Goal: Information Seeking & Learning: Learn about a topic

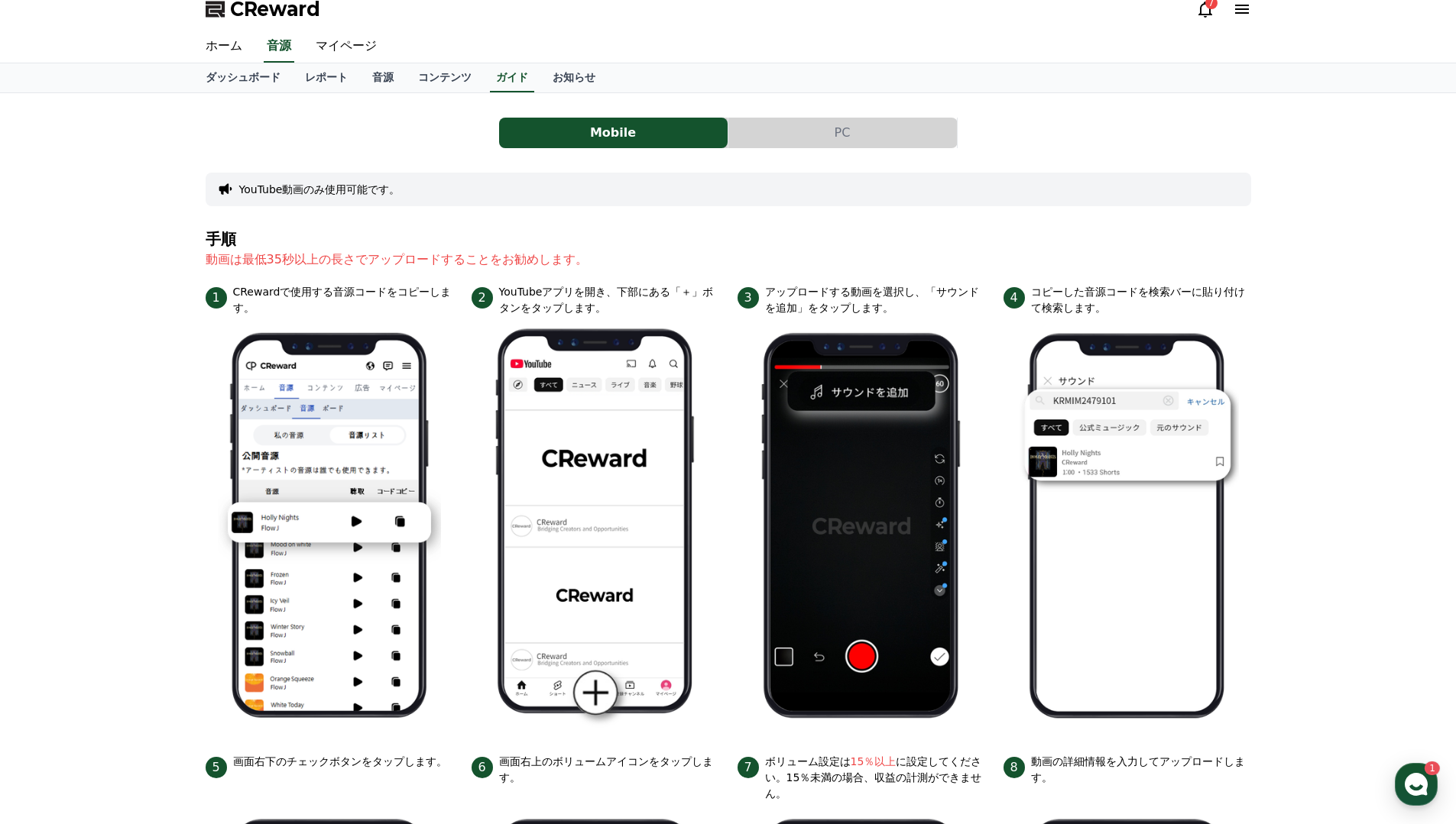
scroll to position [16, 0]
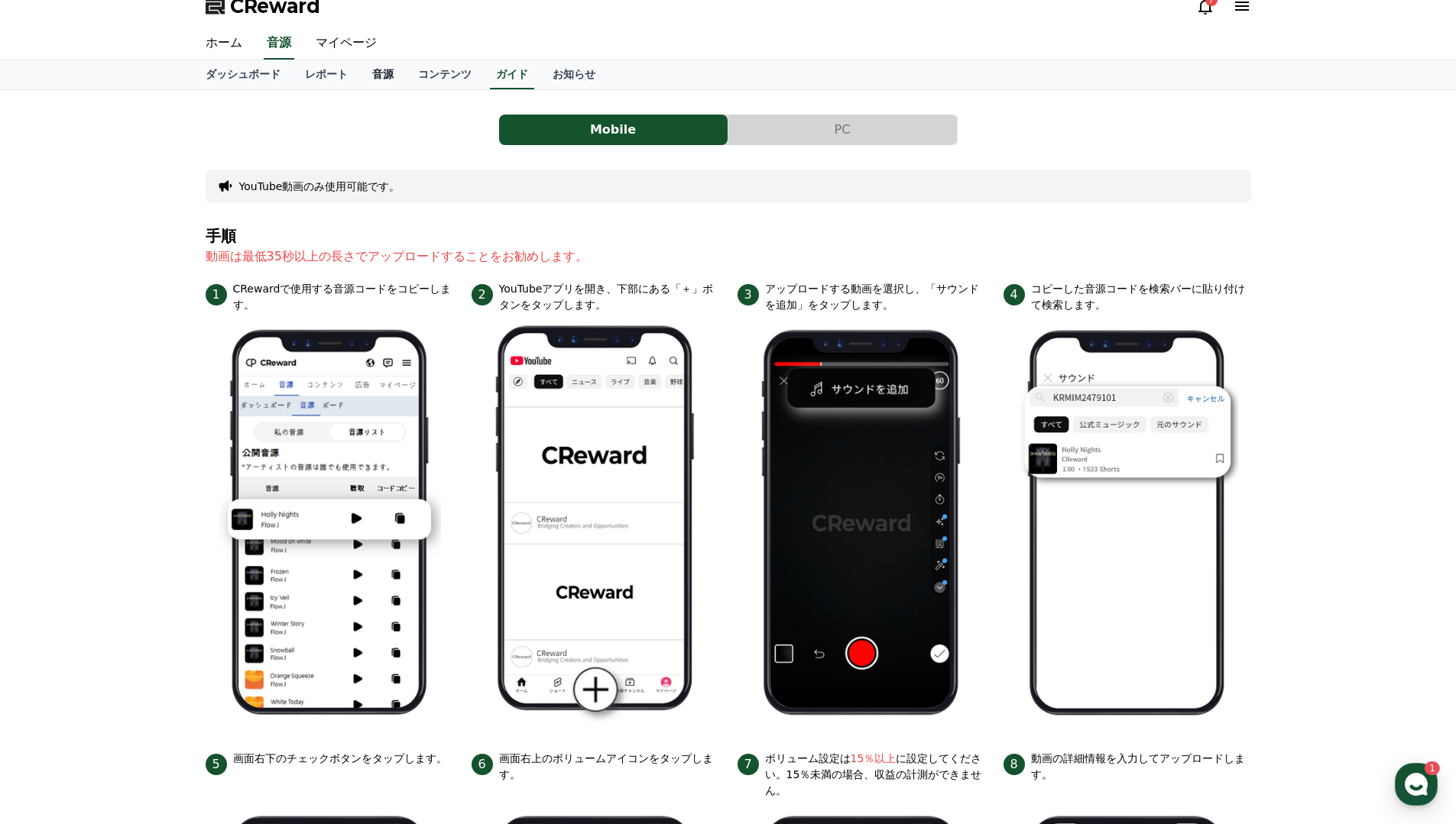
click at [393, 79] on link "音源" at bounding box center [383, 74] width 46 height 29
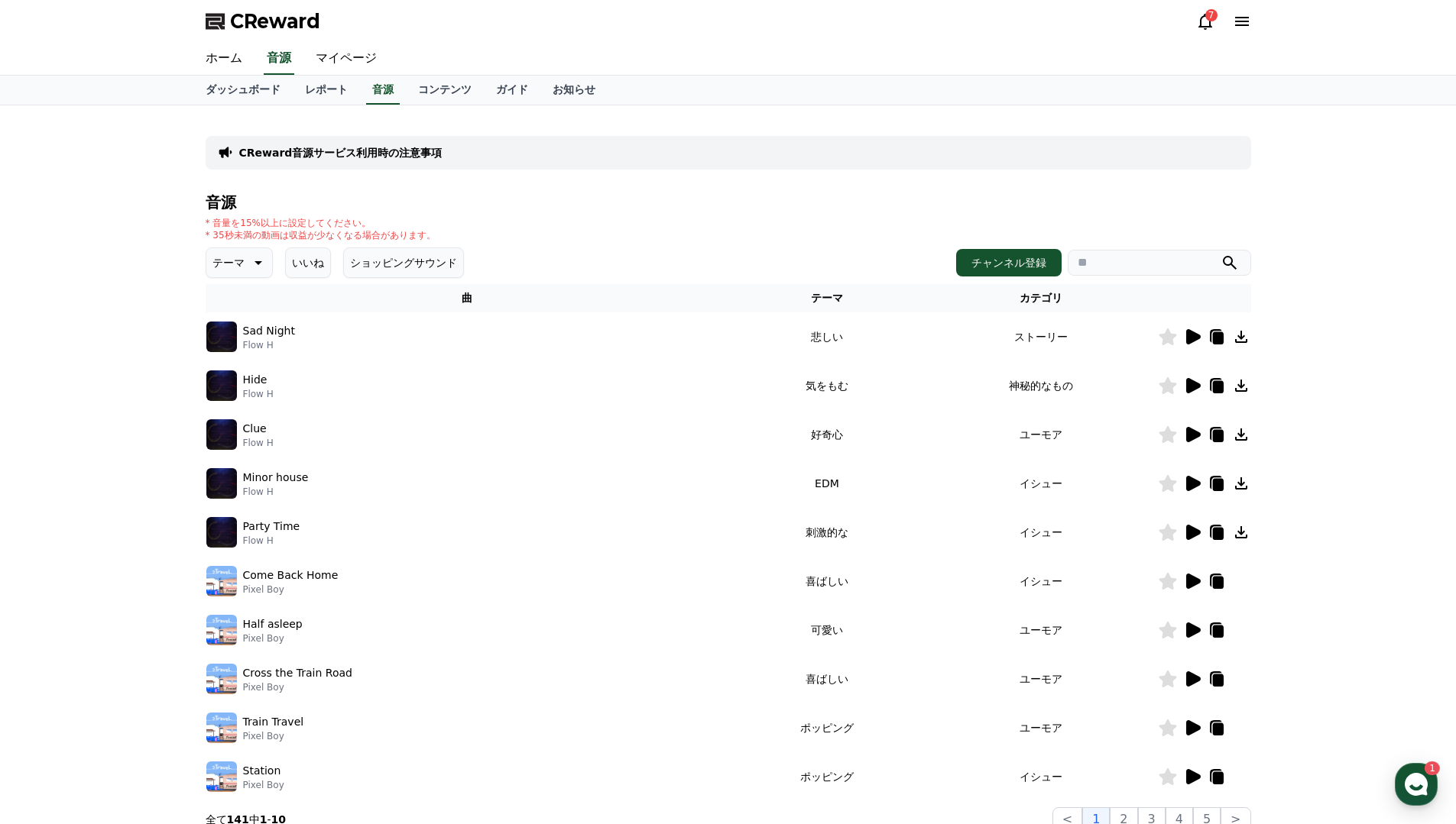
click at [1187, 338] on icon at bounding box center [1193, 337] width 15 height 16
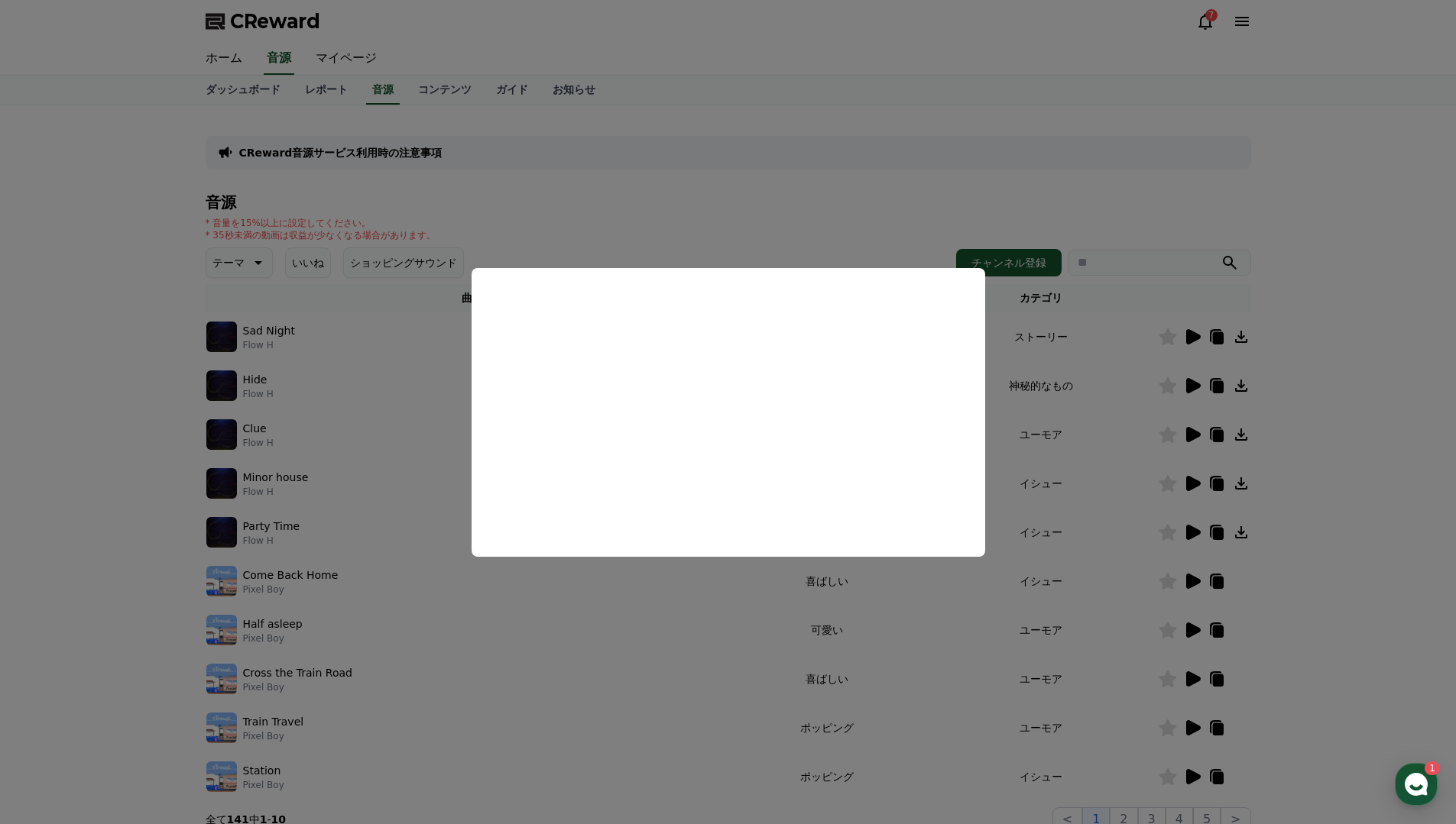
click at [875, 215] on button "close modal" at bounding box center [728, 412] width 1456 height 824
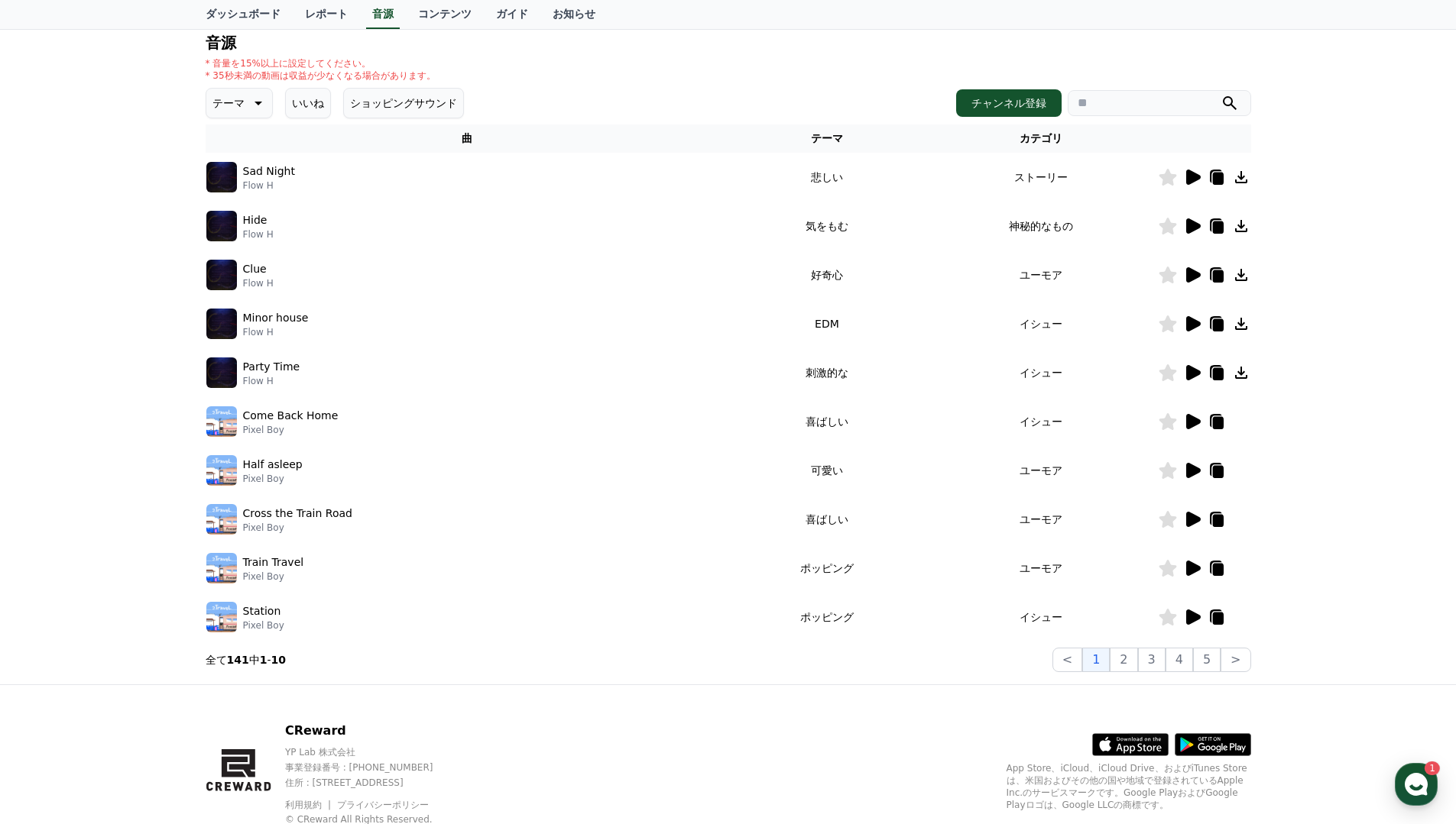
scroll to position [162, 0]
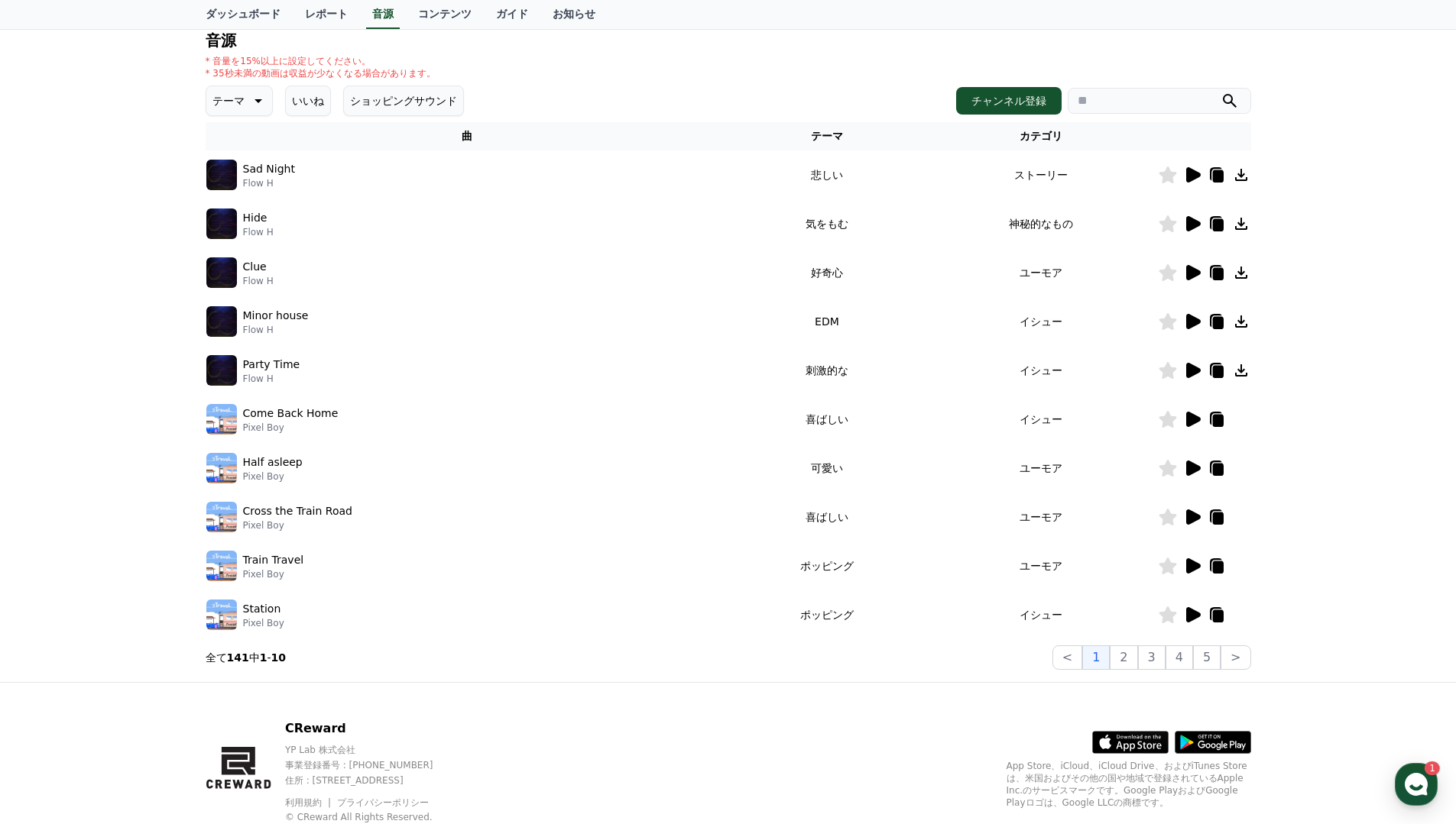
click at [1198, 371] on icon at bounding box center [1193, 371] width 15 height 16
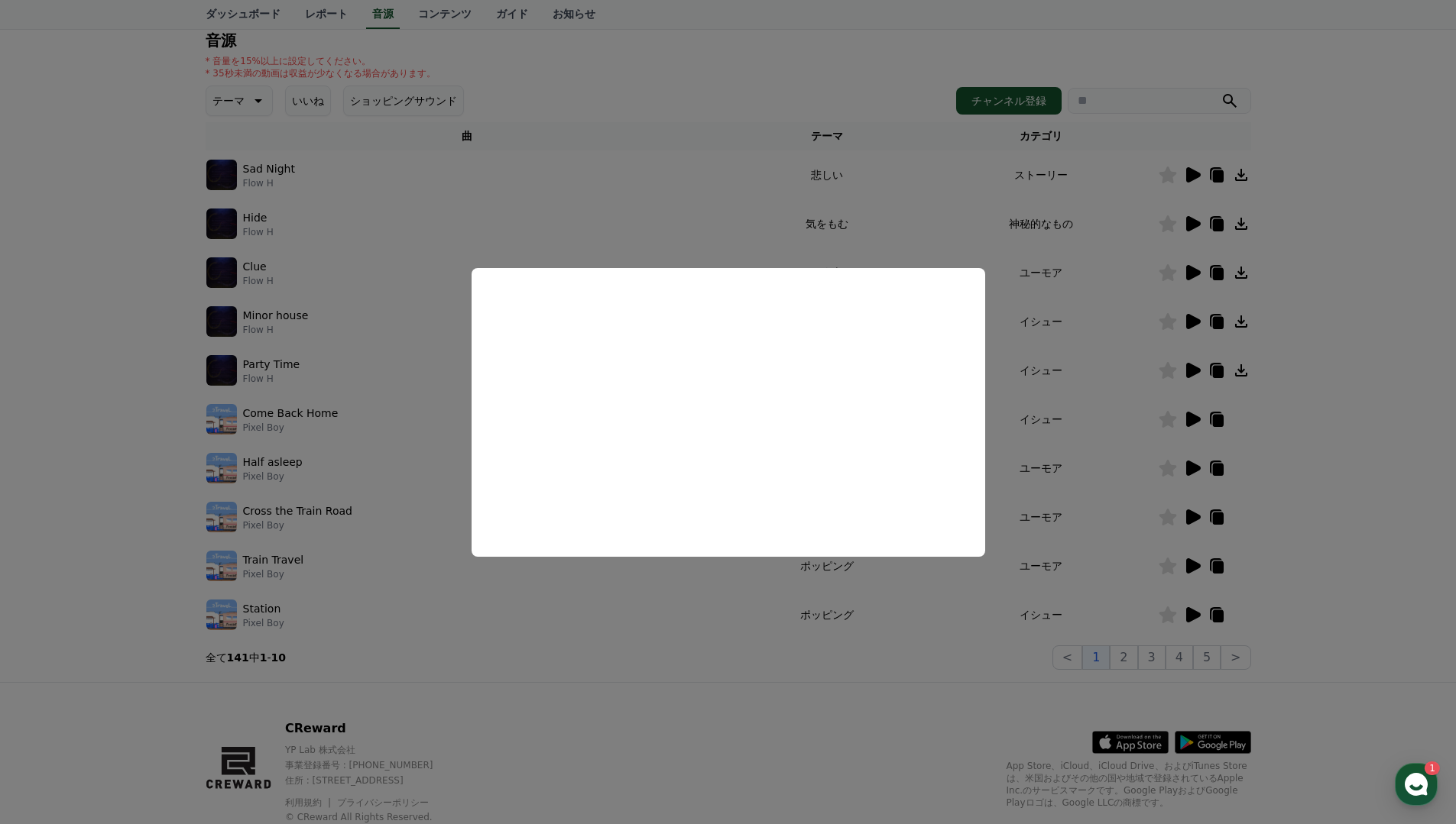
click at [810, 653] on button "close modal" at bounding box center [728, 412] width 1456 height 824
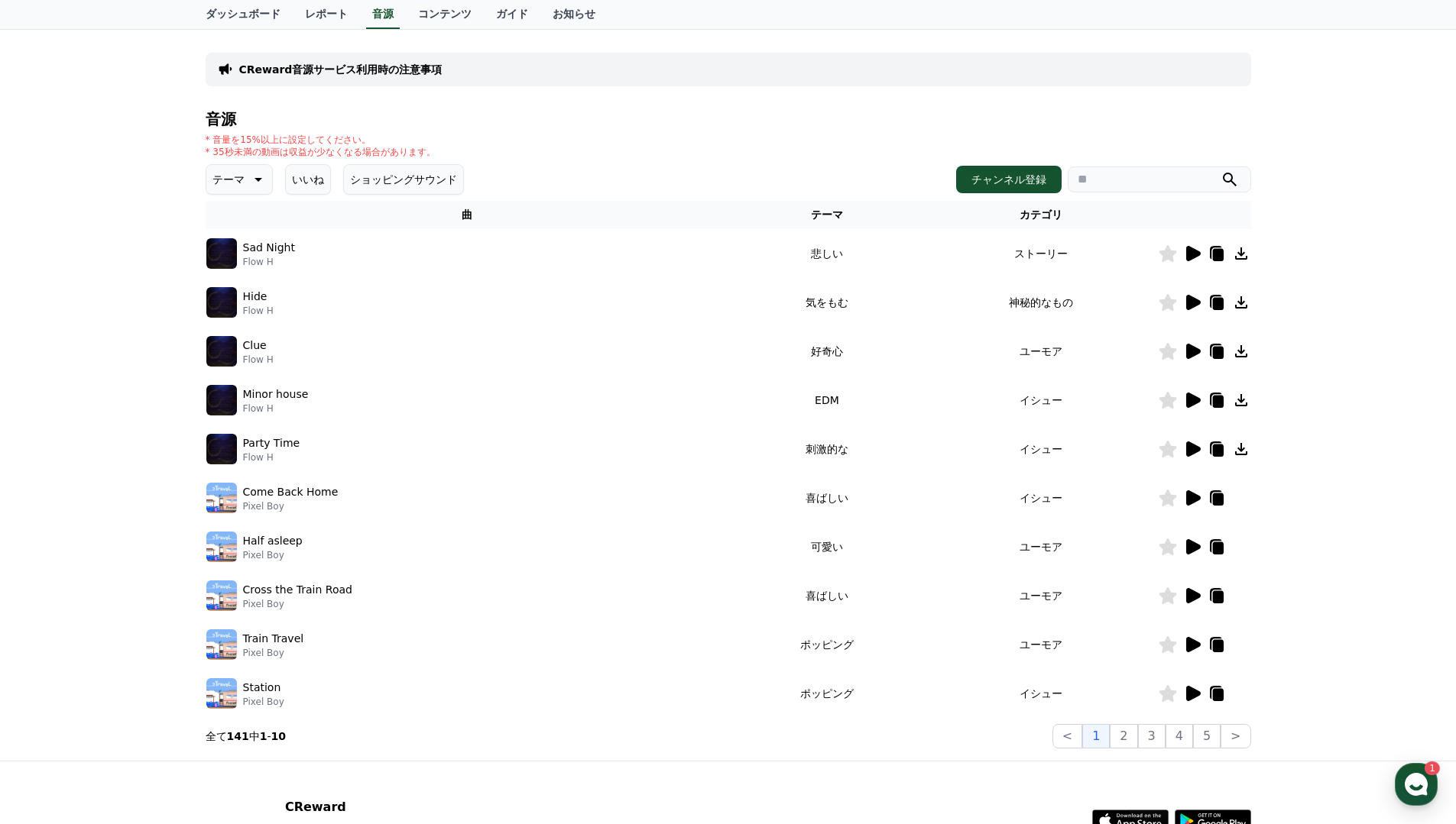
scroll to position [81, 0]
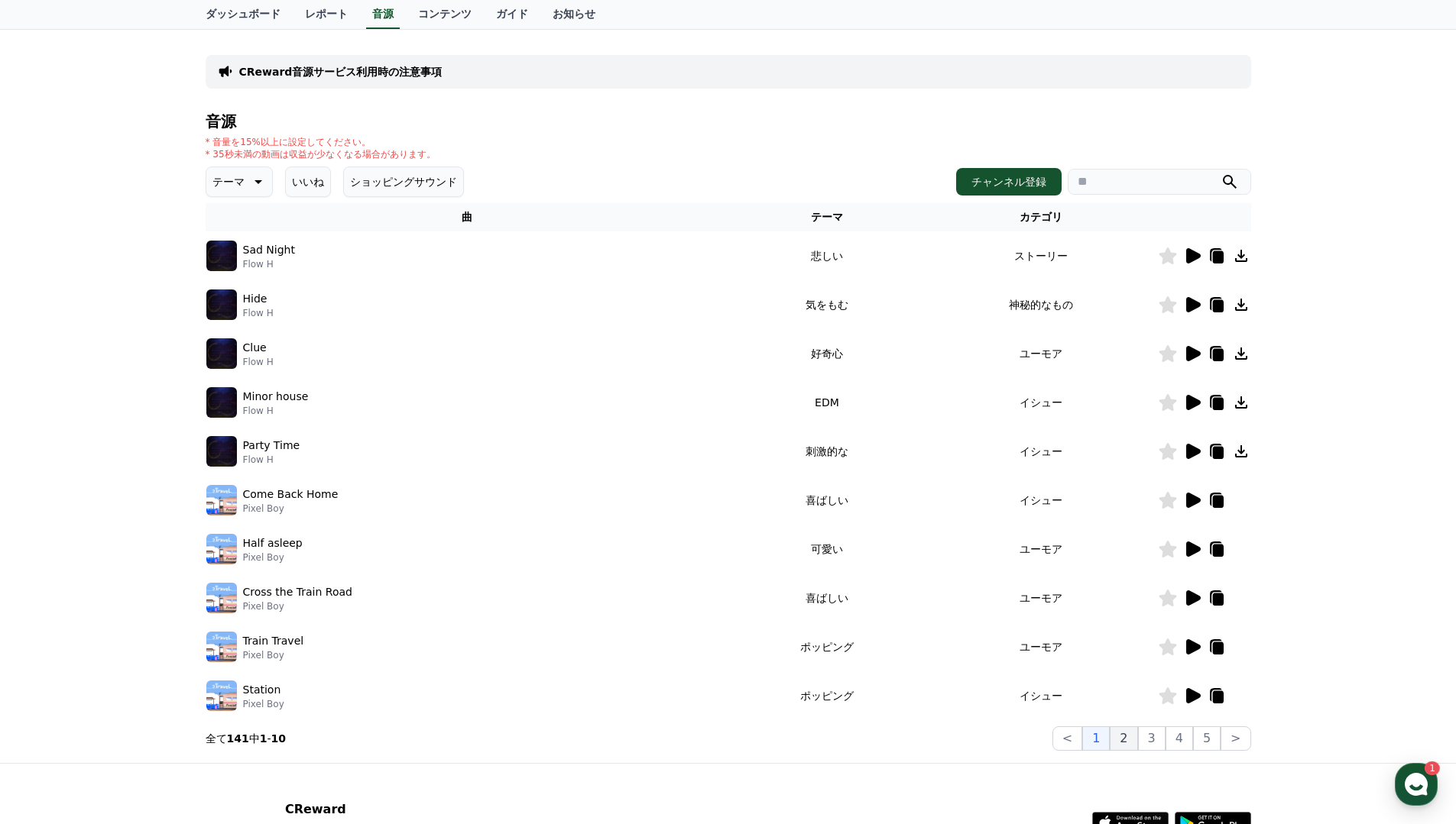
click at [1123, 736] on button "2" at bounding box center [1123, 738] width 27 height 24
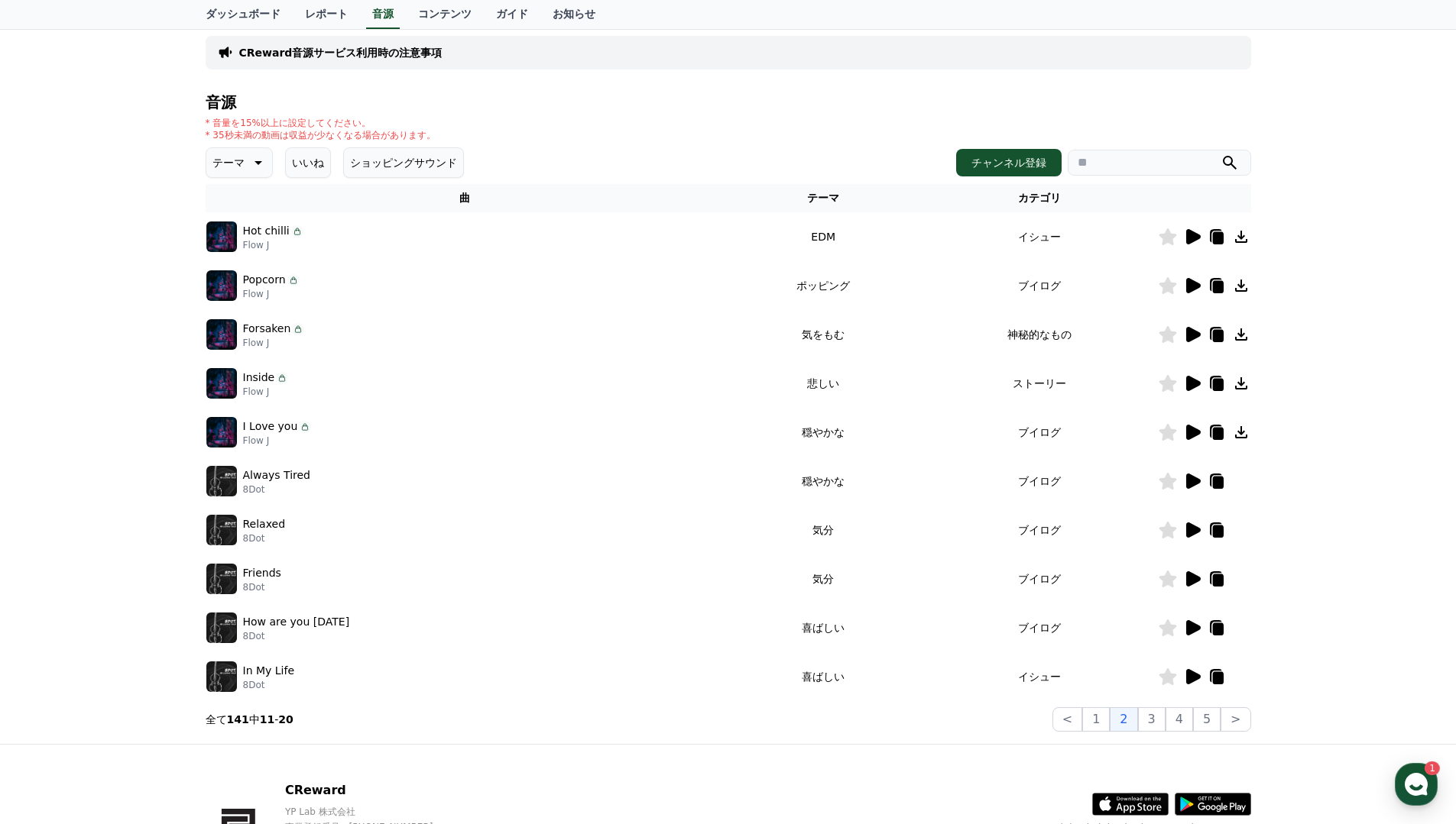
scroll to position [101, 0]
click at [1159, 716] on button "3" at bounding box center [1152, 718] width 27 height 24
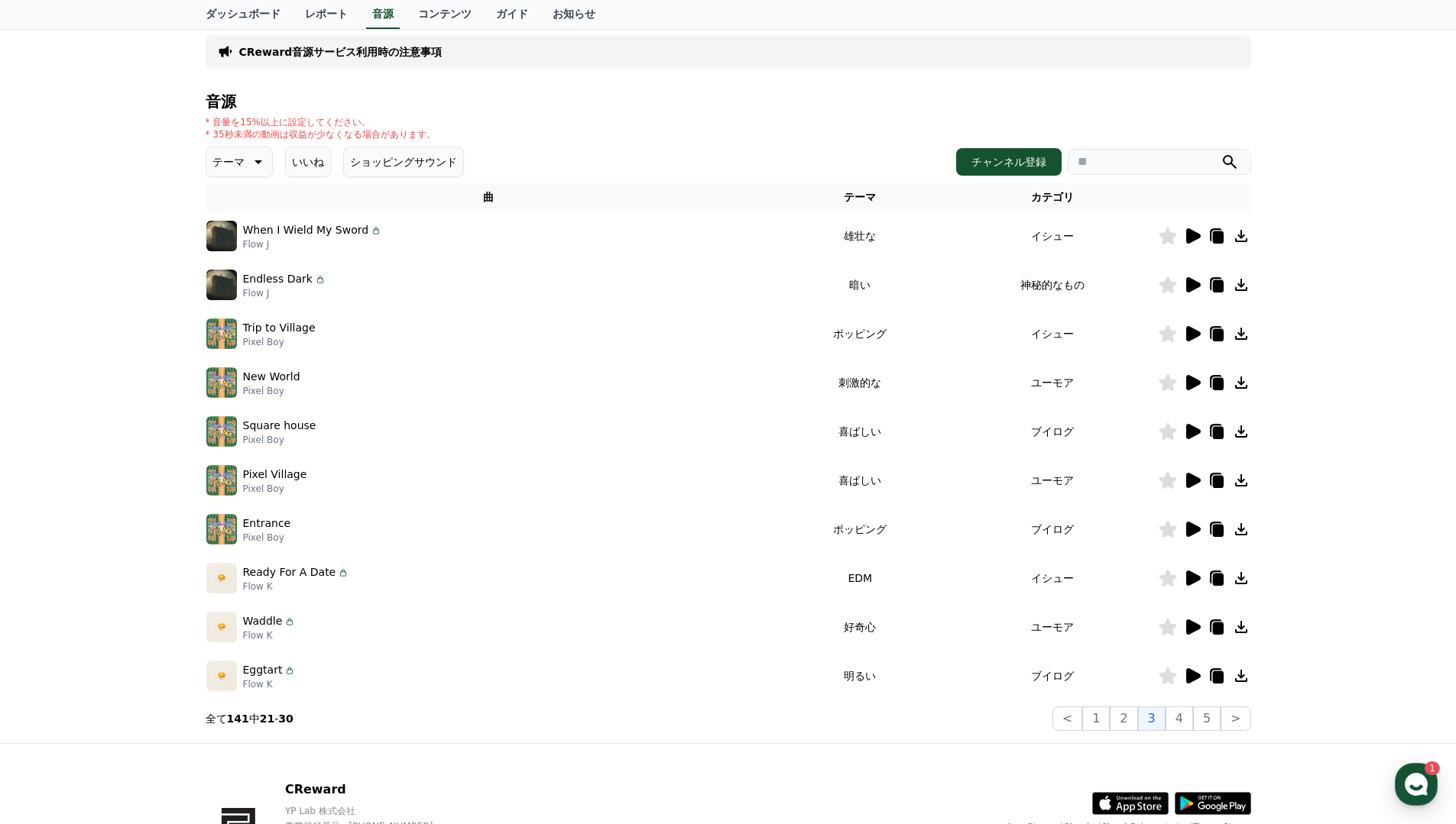
click at [1189, 236] on icon at bounding box center [1193, 236] width 15 height 16
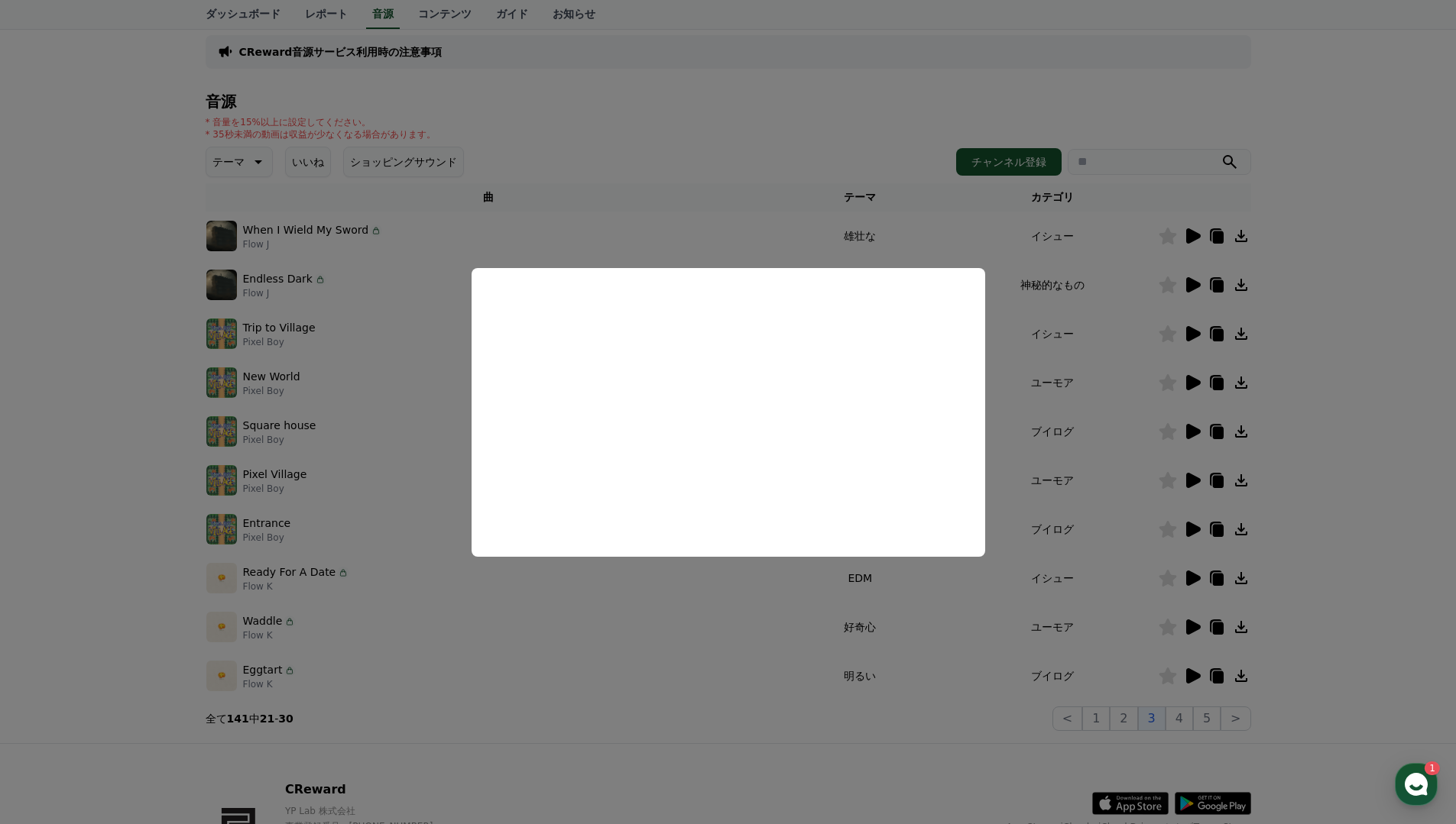
click at [870, 137] on button "close modal" at bounding box center [728, 412] width 1456 height 824
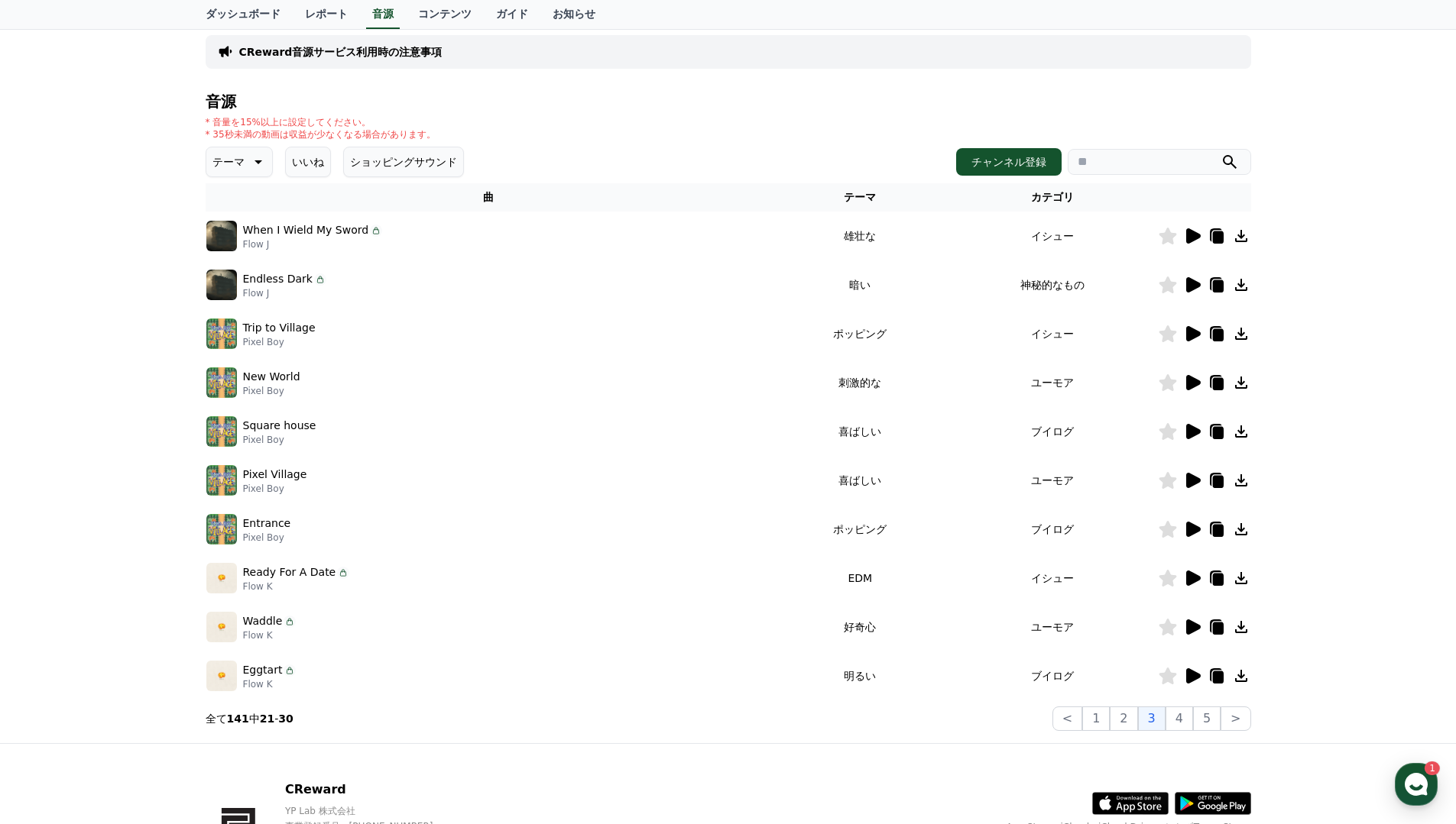
click at [1194, 287] on icon at bounding box center [1193, 285] width 15 height 16
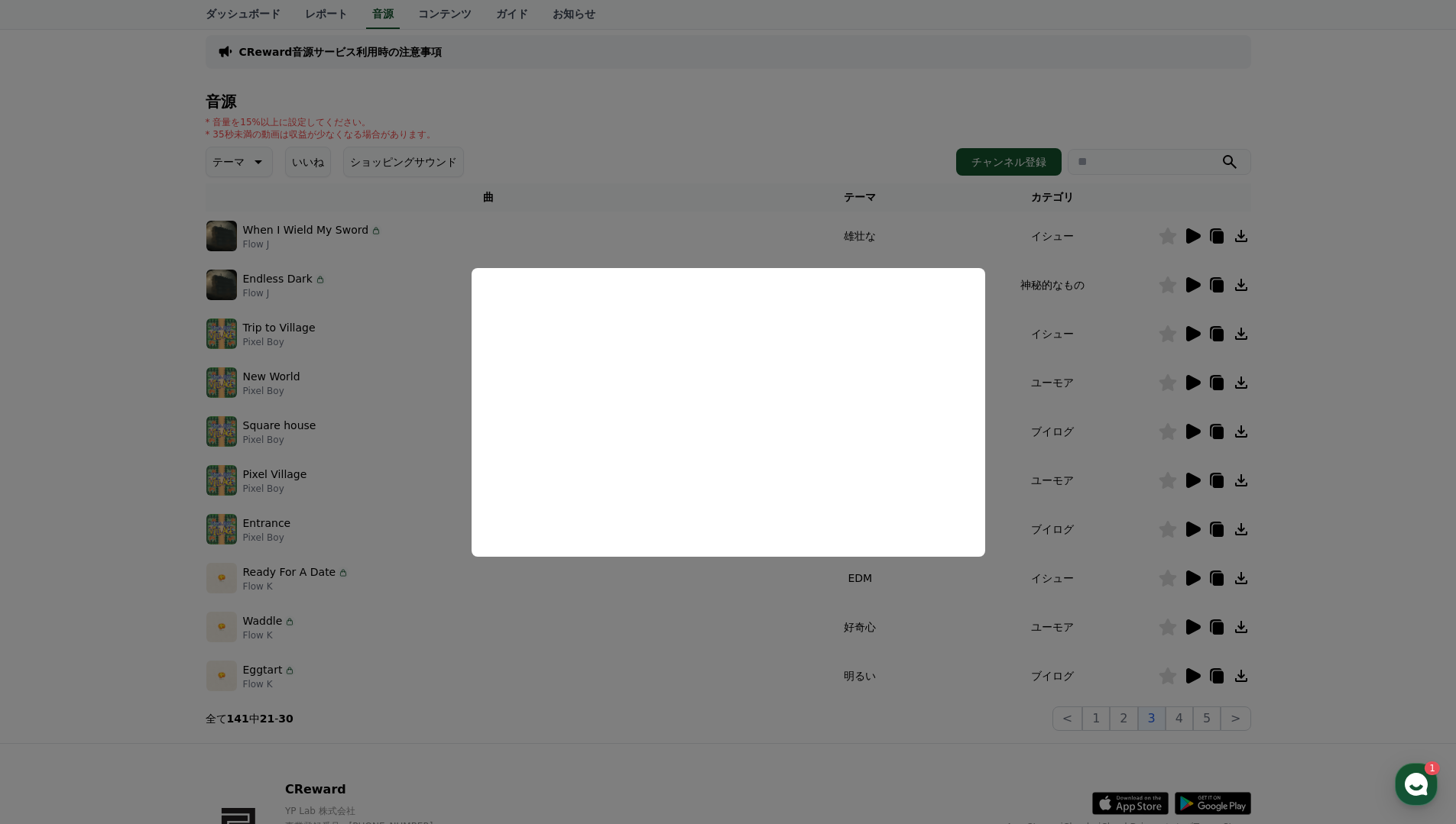
click at [903, 722] on button "close modal" at bounding box center [728, 412] width 1456 height 824
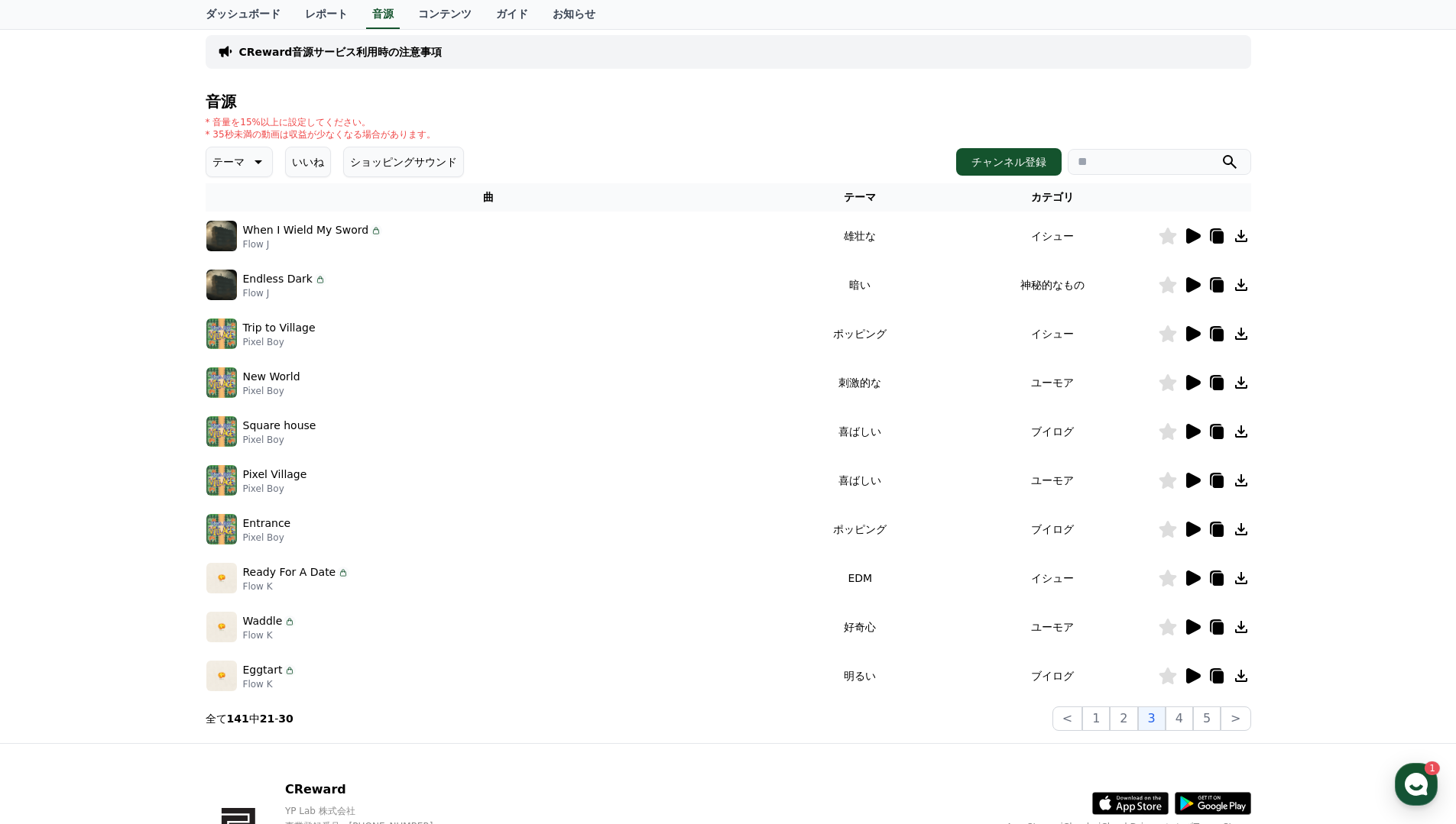
click at [1190, 386] on icon at bounding box center [1193, 383] width 15 height 16
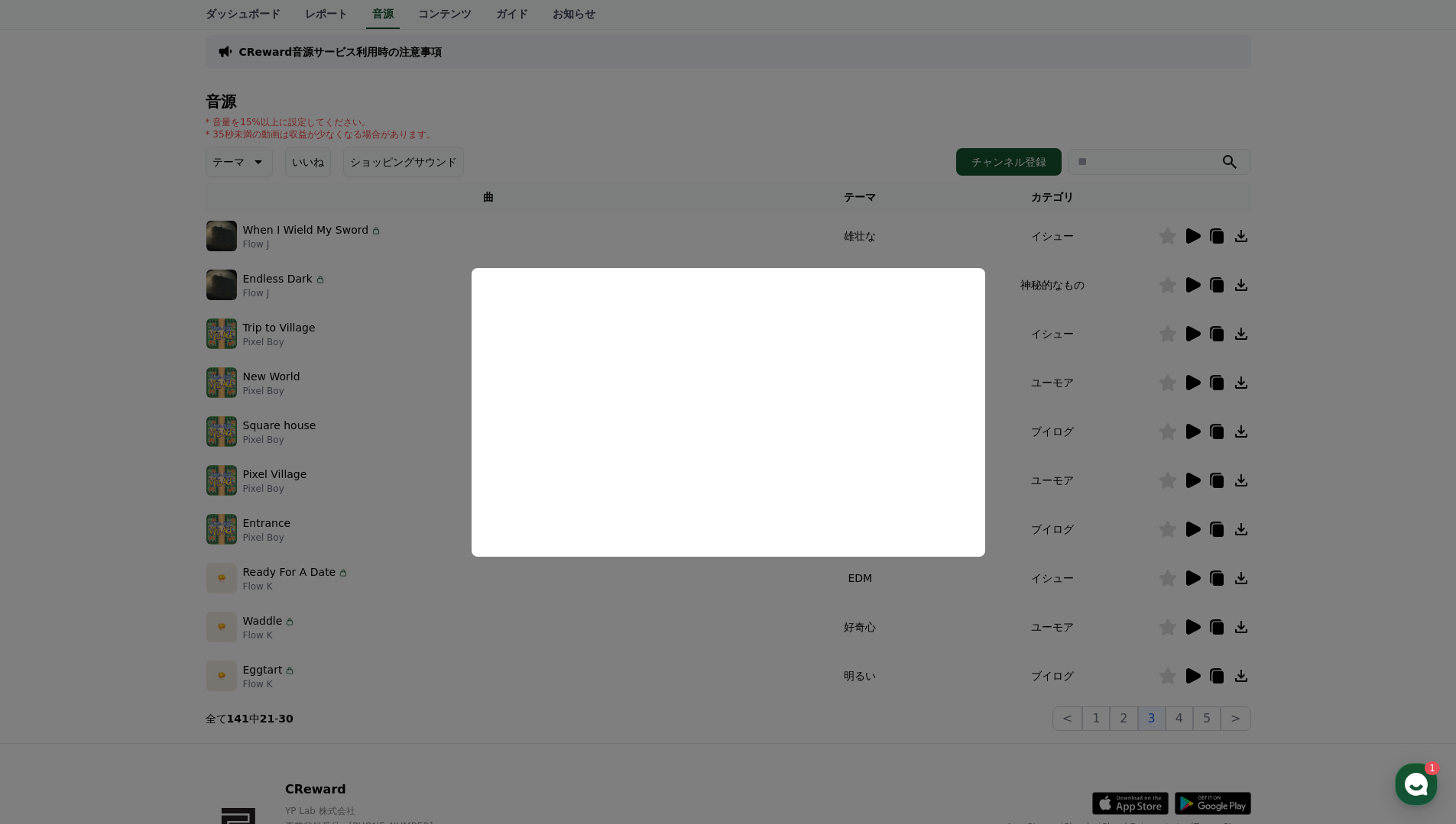
click at [853, 746] on button "close modal" at bounding box center [728, 412] width 1456 height 824
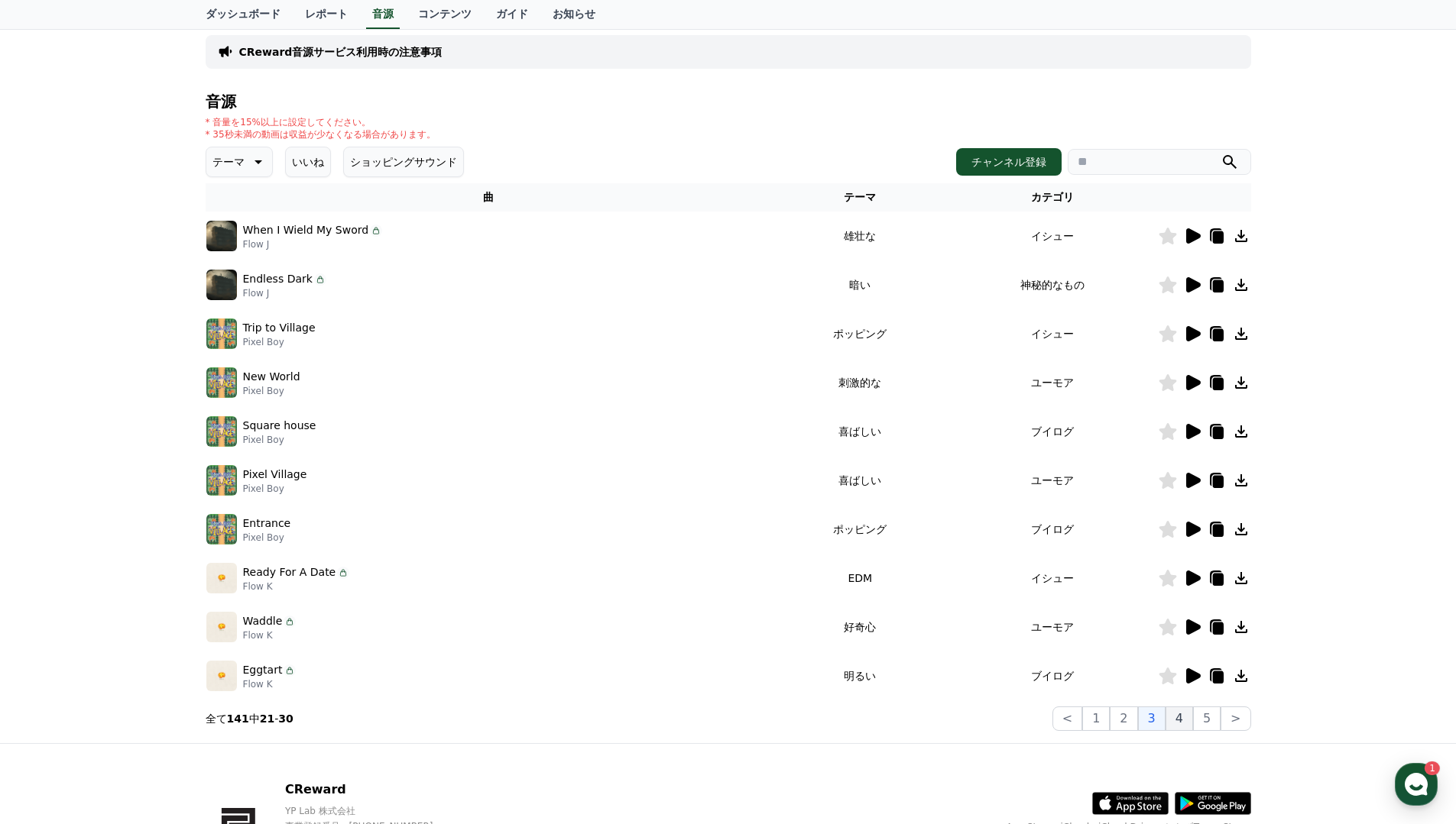
click at [1187, 721] on button "4" at bounding box center [1179, 718] width 27 height 24
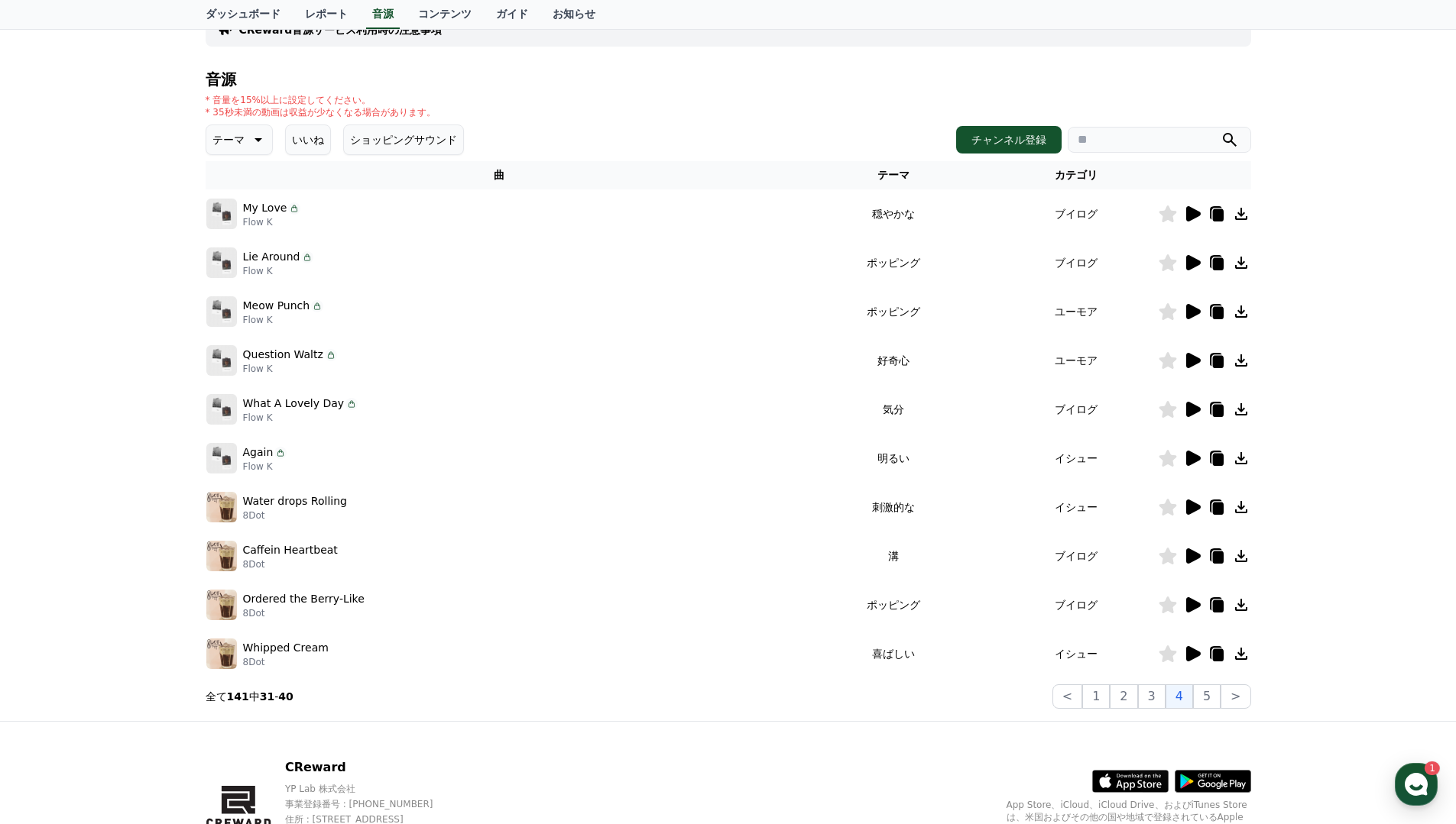
scroll to position [122, 0]
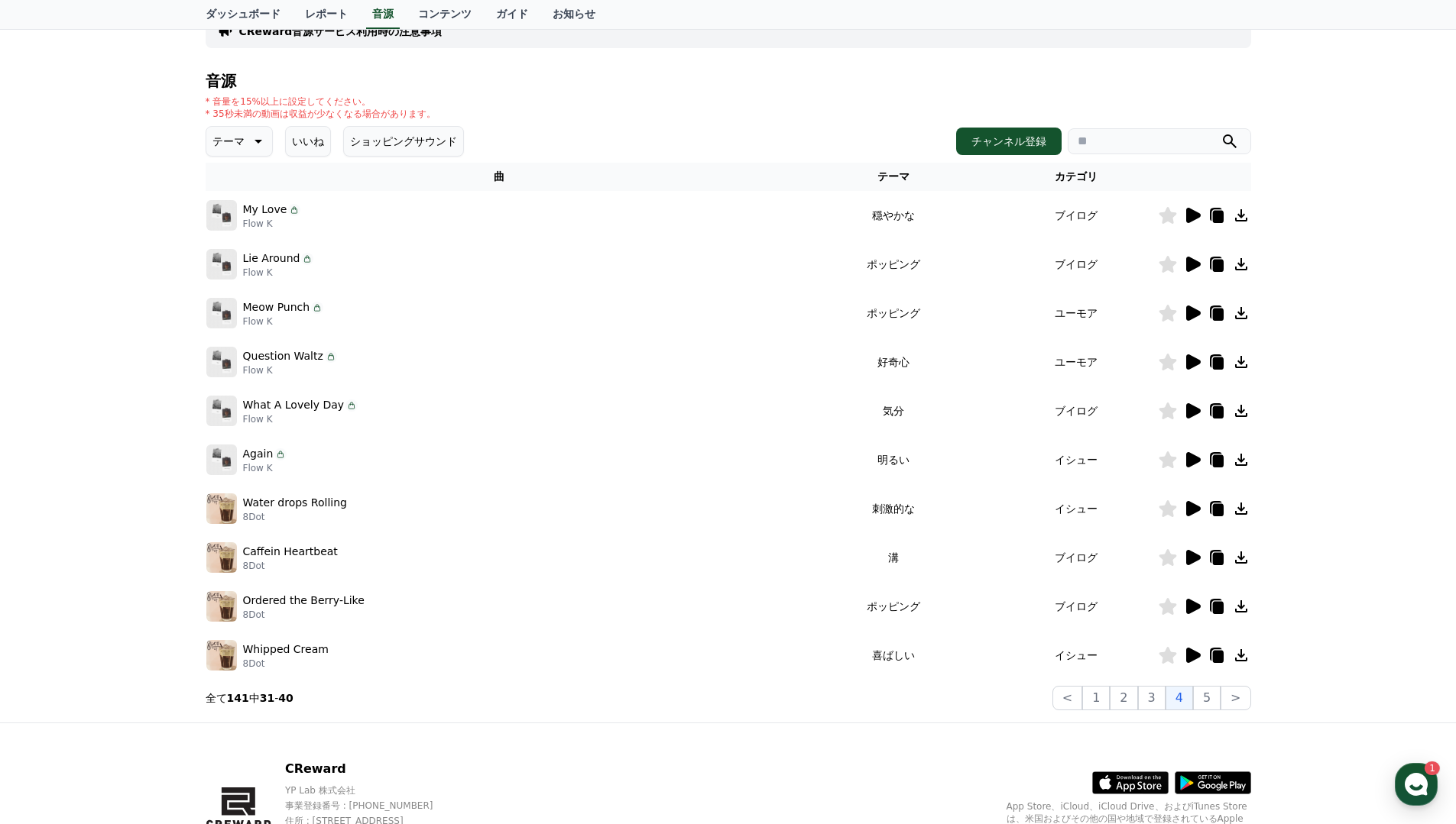
click at [1198, 560] on icon at bounding box center [1191, 557] width 18 height 18
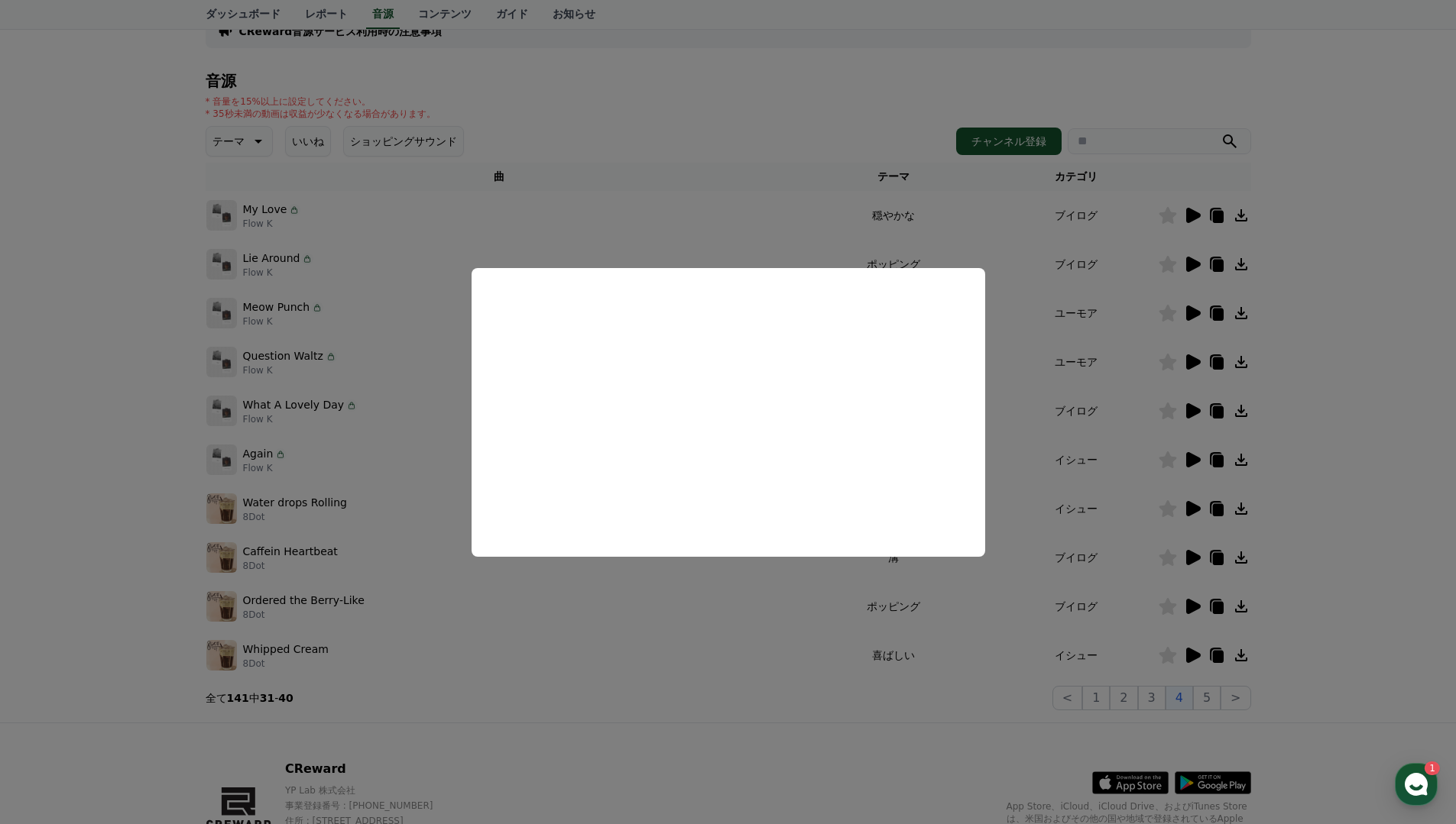
click at [860, 687] on button "close modal" at bounding box center [728, 412] width 1456 height 824
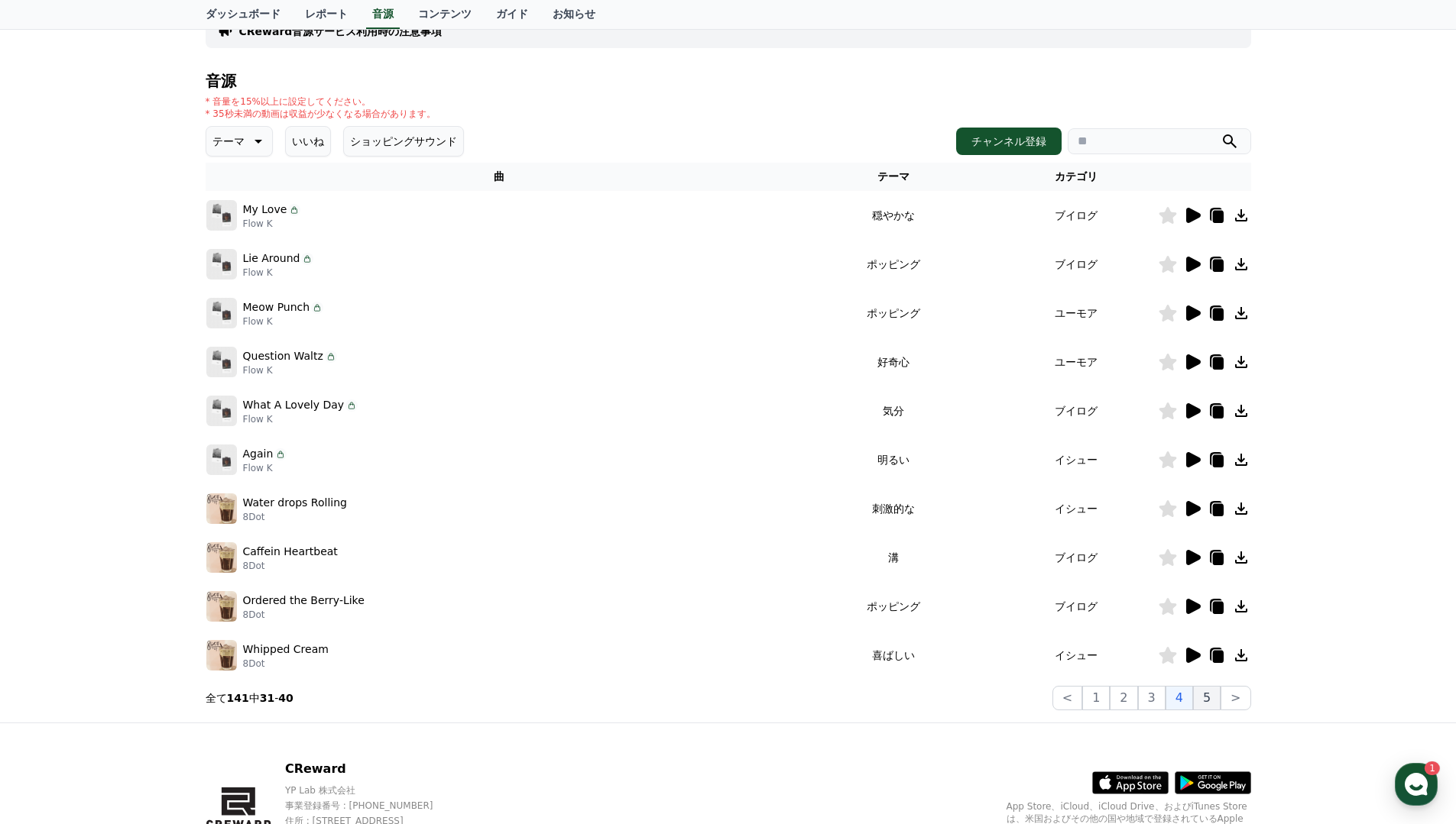
click at [1215, 697] on button "5" at bounding box center [1206, 698] width 27 height 24
